Goal: Feedback & Contribution: Contribute content

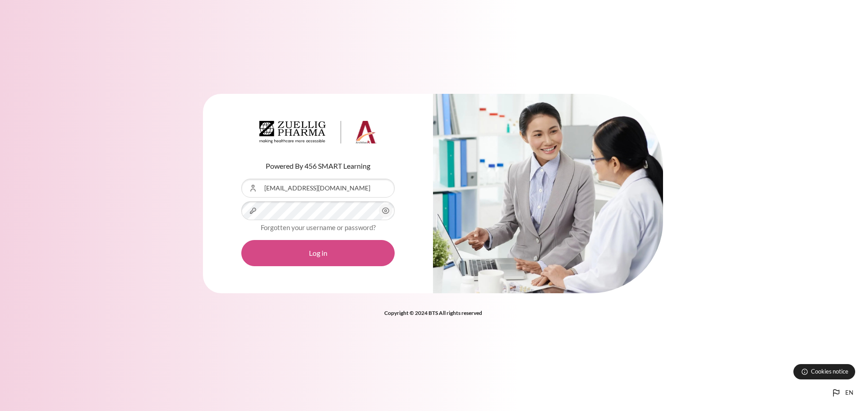
click at [316, 256] on button "Log in" at bounding box center [317, 253] width 153 height 26
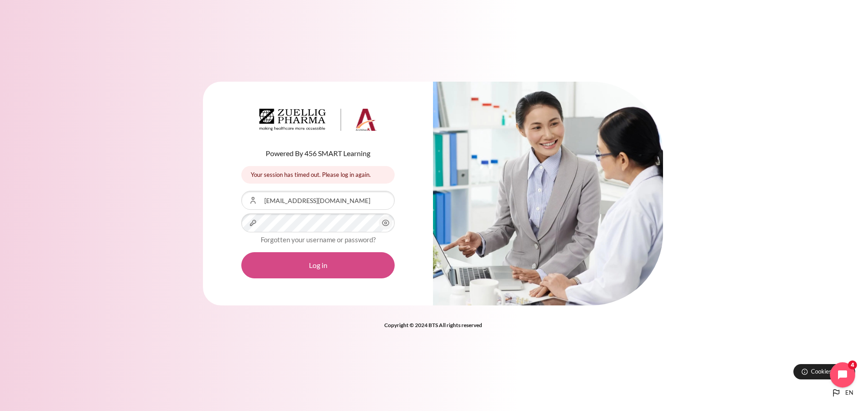
click at [306, 266] on button "Log in" at bounding box center [317, 265] width 153 height 26
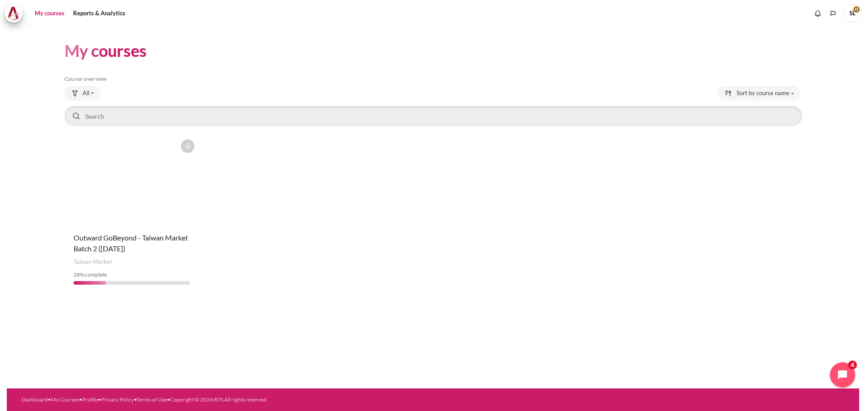
click at [144, 198] on figure "Content" at bounding box center [131, 180] width 134 height 90
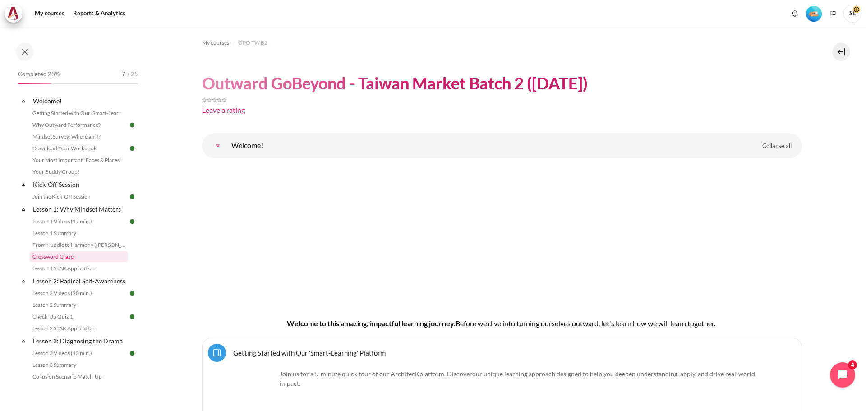
scroll to position [180, 0]
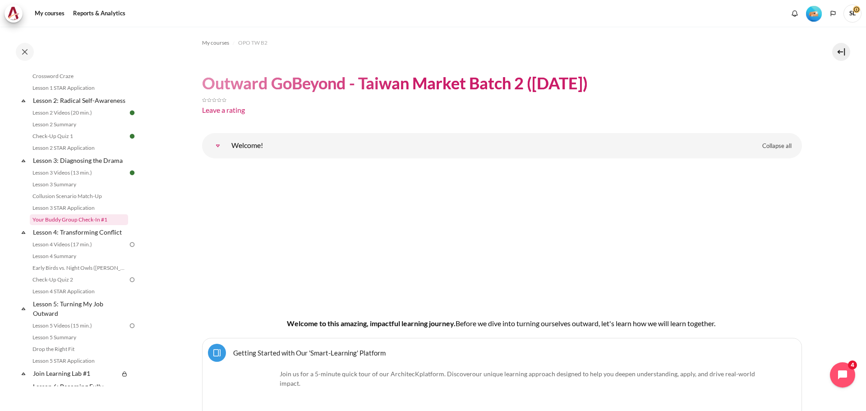
click at [95, 225] on link "Your Buddy Group Check-In #1" at bounding box center [79, 219] width 98 height 11
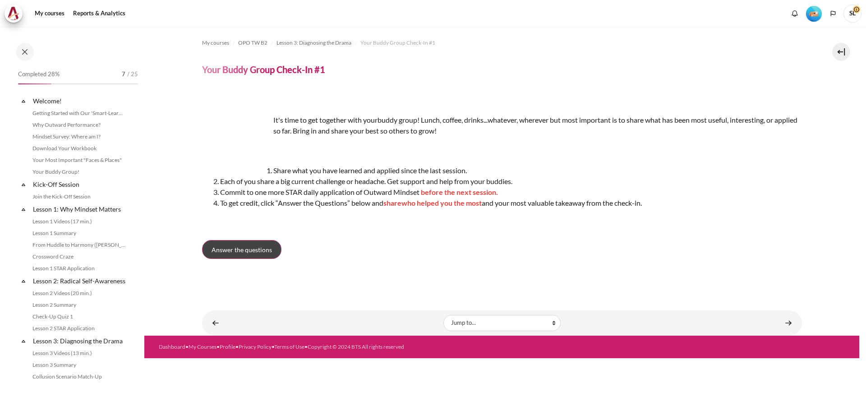
scroll to position [183, 0]
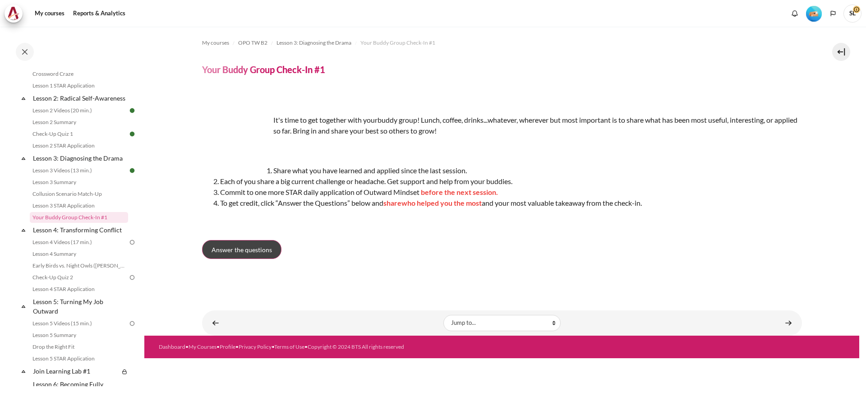
click at [252, 245] on span "Answer the questions" at bounding box center [241, 249] width 60 height 9
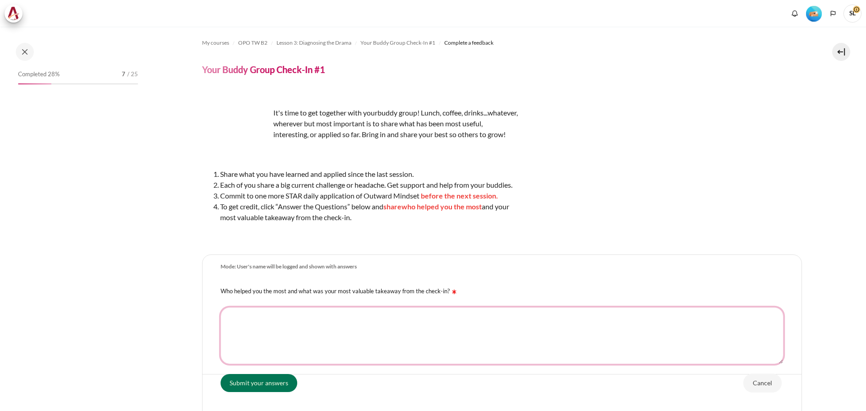
click at [320, 331] on textarea "Who helped you the most and what was your most valuable takeaway from the check…" at bounding box center [502, 335] width 563 height 57
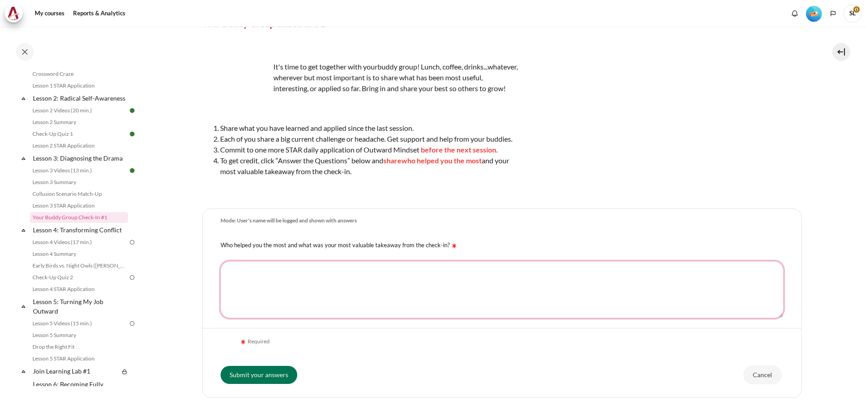
scroll to position [90, 0]
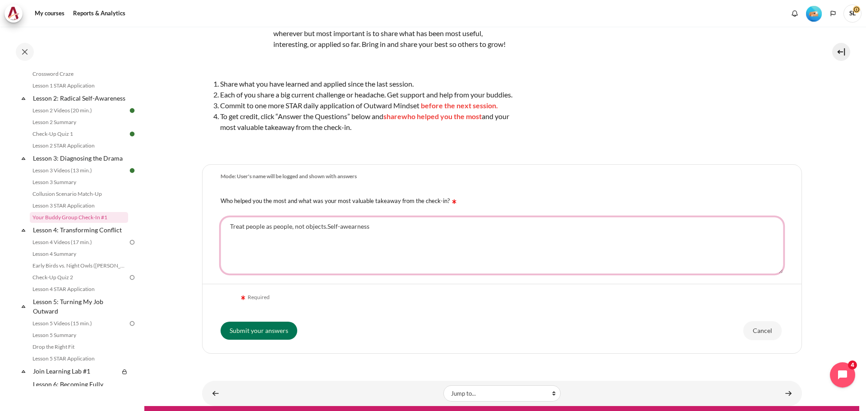
click at [328, 238] on textarea "Treat people as people, not objects.Self-awearness" at bounding box center [502, 245] width 563 height 57
click at [327, 238] on textarea "Treat people as people, not objects.Self-awearness" at bounding box center [502, 245] width 563 height 57
type textarea "Treat people as people, not objects. Self-awareness"
